Goal: Transaction & Acquisition: Download file/media

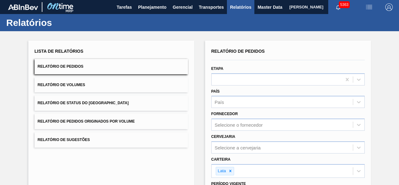
click at [388, 127] on div "Lista de Relatórios Relatório de Pedidos Relatório de Volumes Relatório de Stat…" at bounding box center [199, 160] width 399 height 259
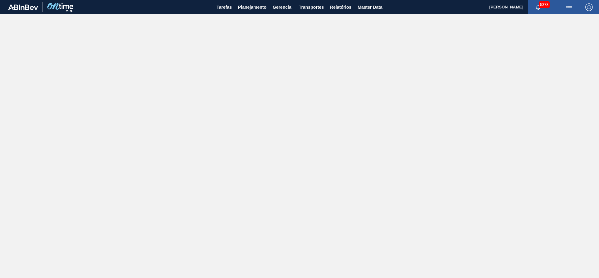
click at [312, 37] on main "Tarefas Planejamento Gerencial Transportes Relatórios Master Data Simone Ferrei…" at bounding box center [299, 139] width 599 height 278
click at [341, 6] on span "Relatórios" at bounding box center [340, 6] width 21 height 7
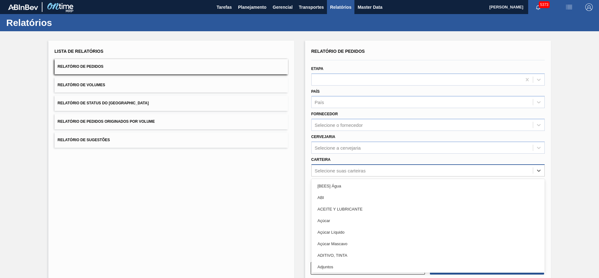
click at [366, 168] on div "Selecione suas carteiras" at bounding box center [422, 170] width 221 height 9
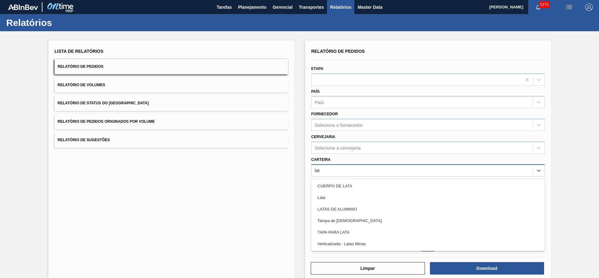
type input "lata"
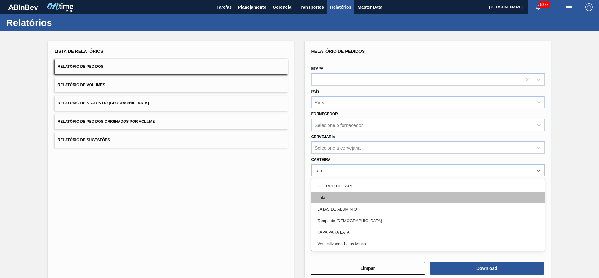
click at [345, 192] on div "Lata" at bounding box center [427, 198] width 233 height 12
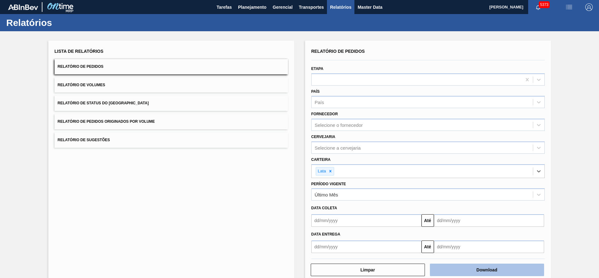
click at [470, 267] on button "Download" at bounding box center [487, 269] width 114 height 12
